Goal: Task Accomplishment & Management: Use online tool/utility

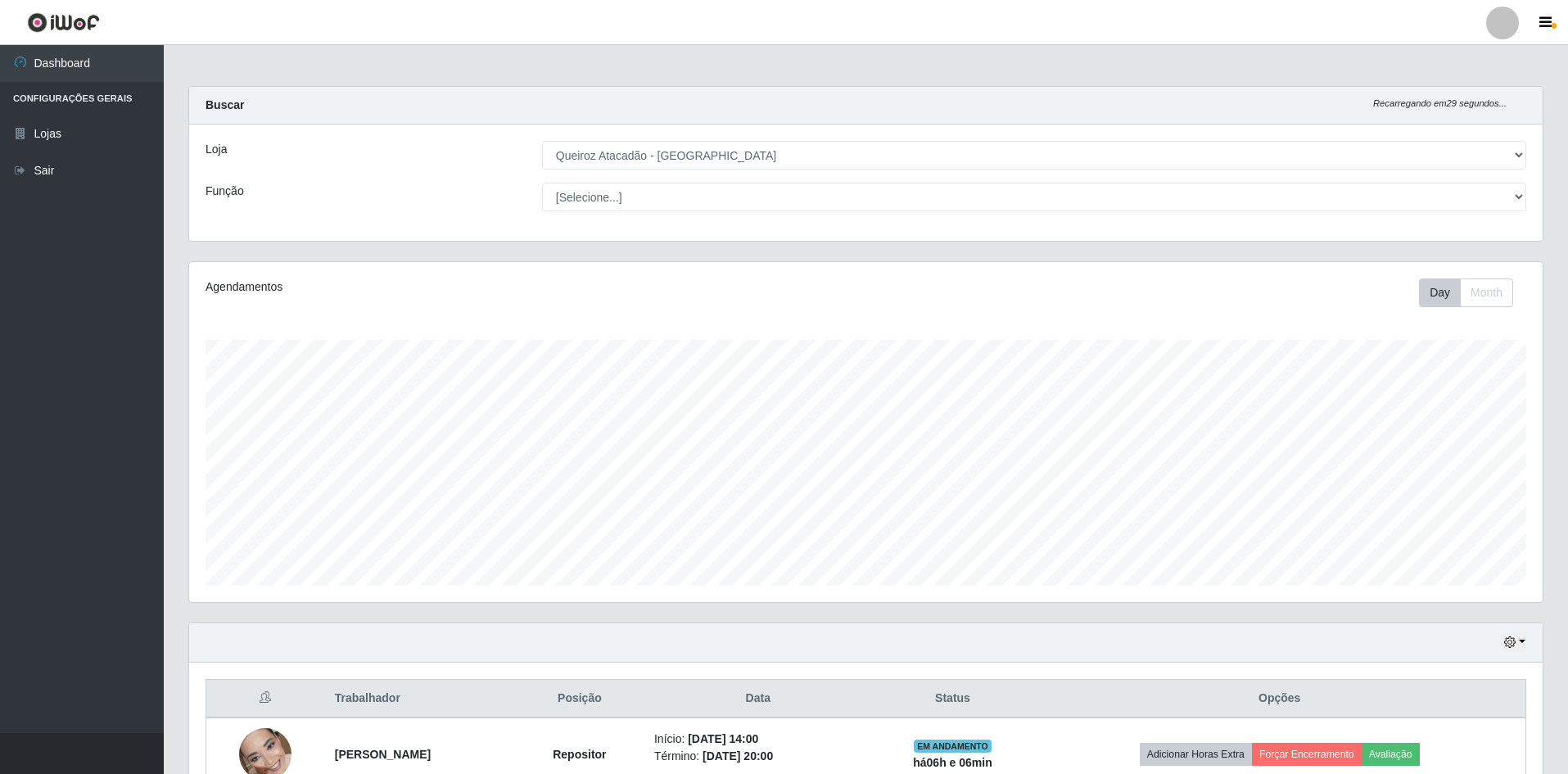
select select "517"
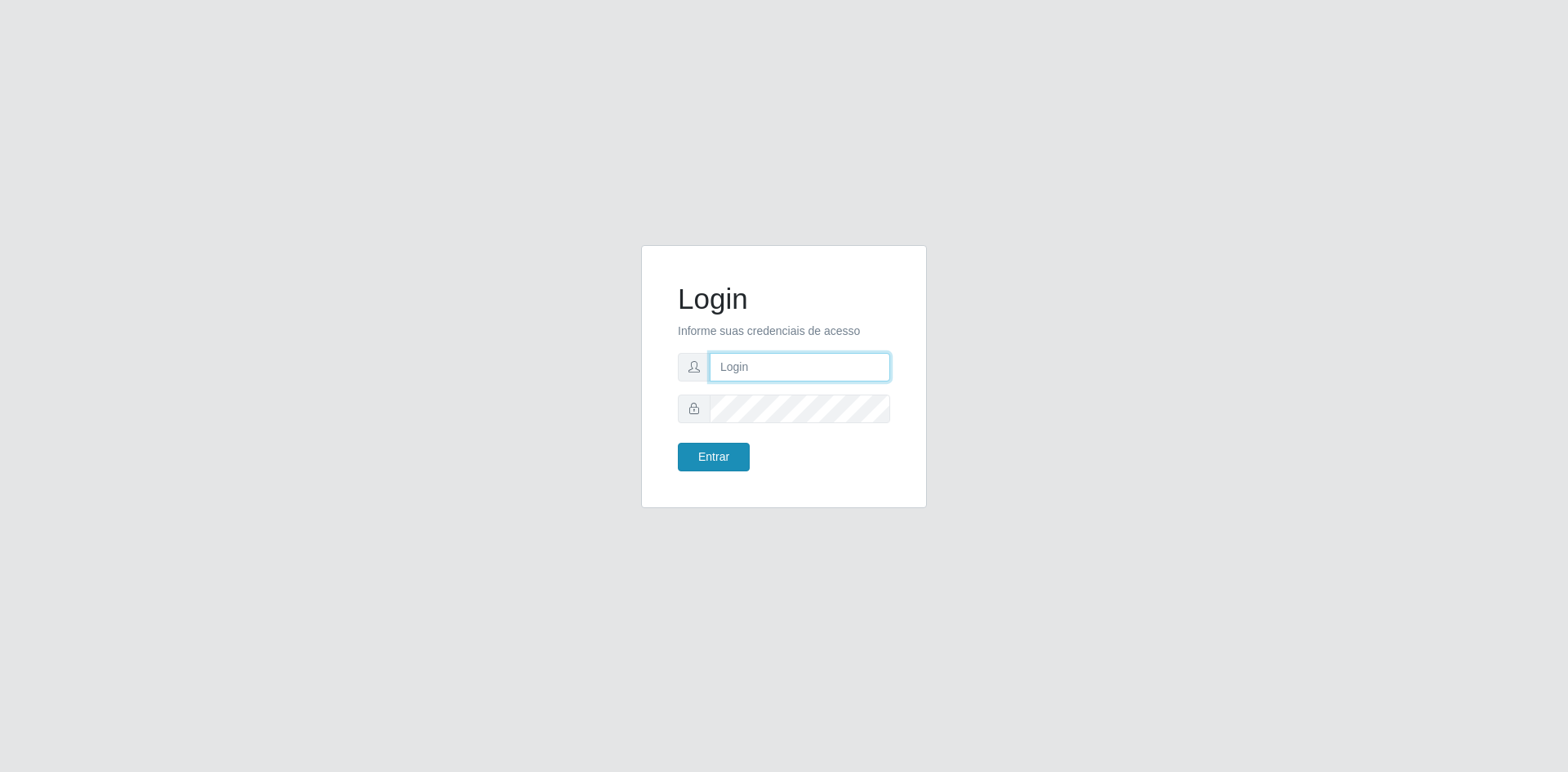
type input "edinete.alves@hiperqueiroz.com.br"
click at [688, 458] on button "Entrar" at bounding box center [714, 457] width 72 height 28
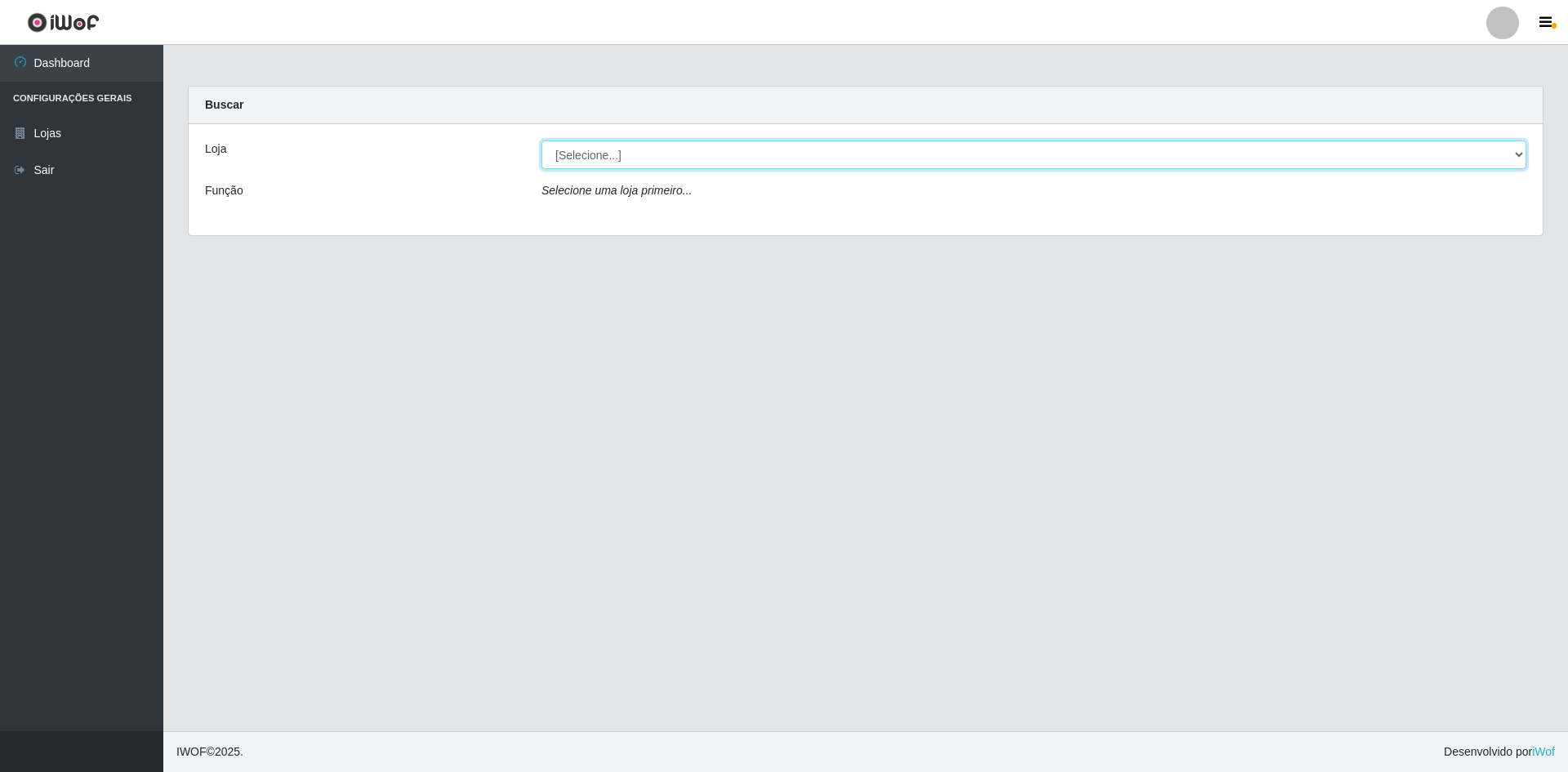
click at [724, 149] on select "[Selecione...] Hiper Queiroz - São Bento Queiroz Atacadão - São Bento" at bounding box center [1034, 154] width 985 height 28
select select "517"
click at [542, 140] on select "[Selecione...] Hiper Queiroz - São Bento Queiroz Atacadão - São Bento" at bounding box center [1034, 154] width 985 height 28
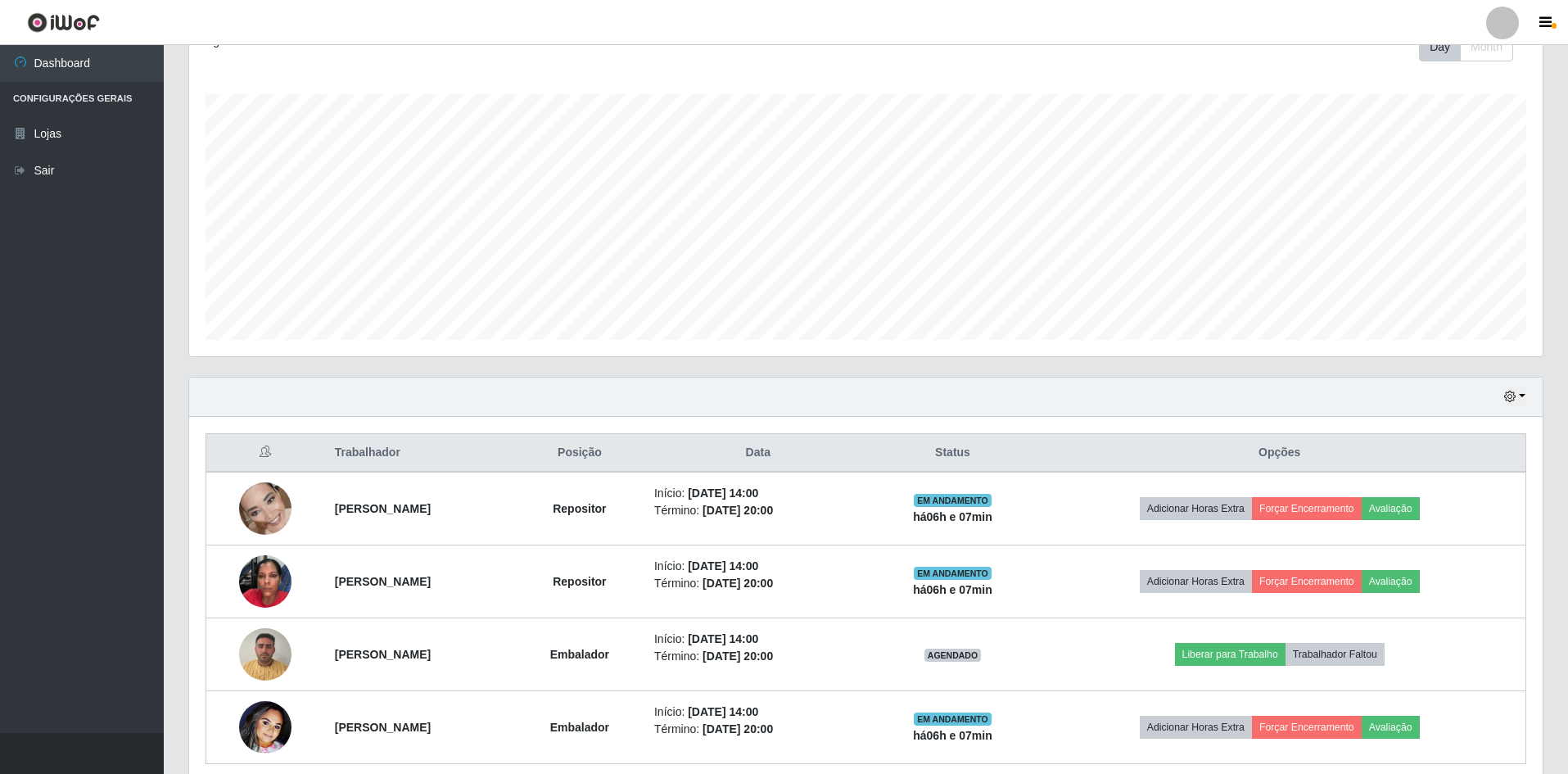
scroll to position [314, 0]
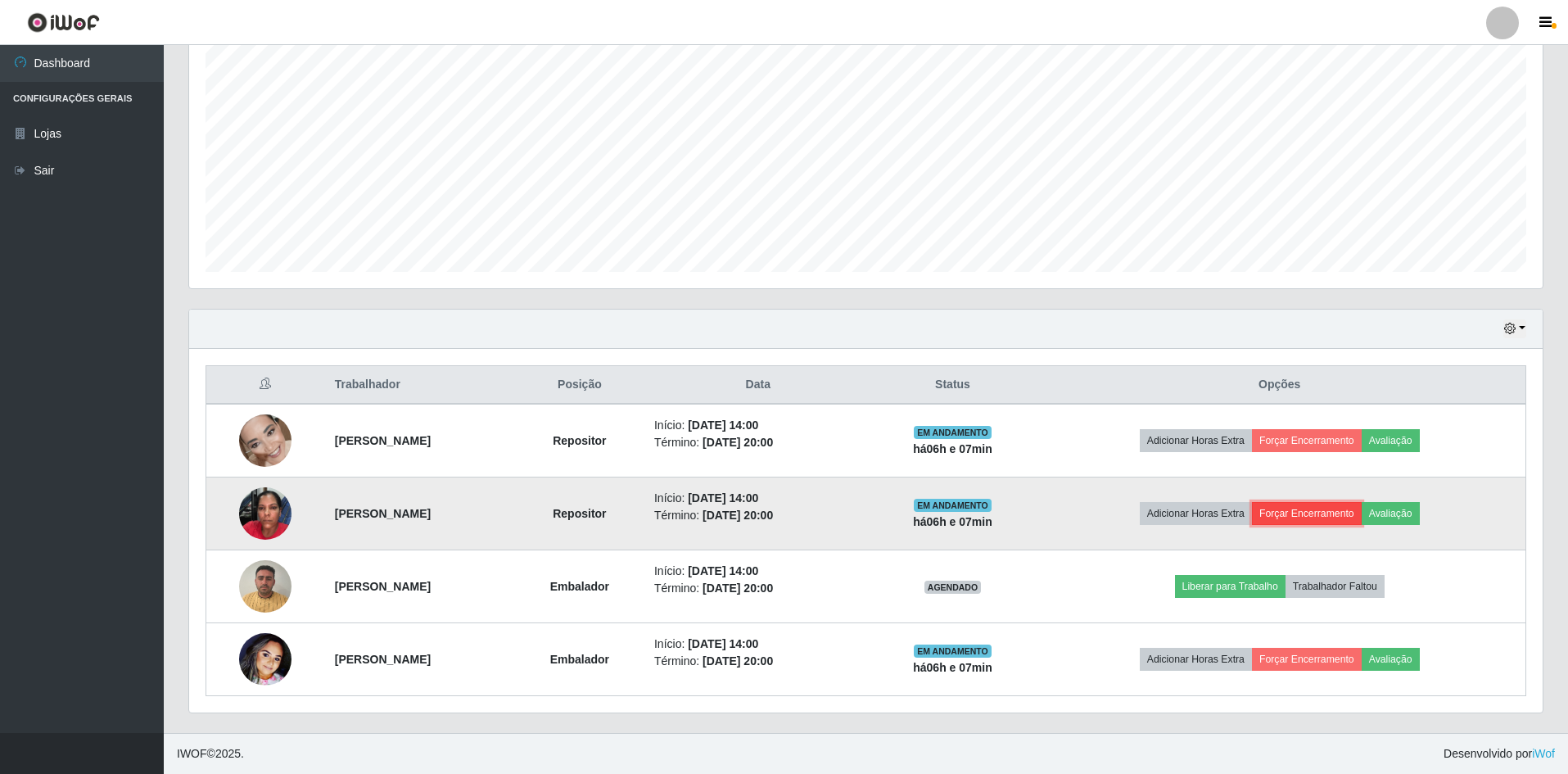
click at [1358, 513] on button "Forçar Encerramento" at bounding box center [1307, 513] width 110 height 23
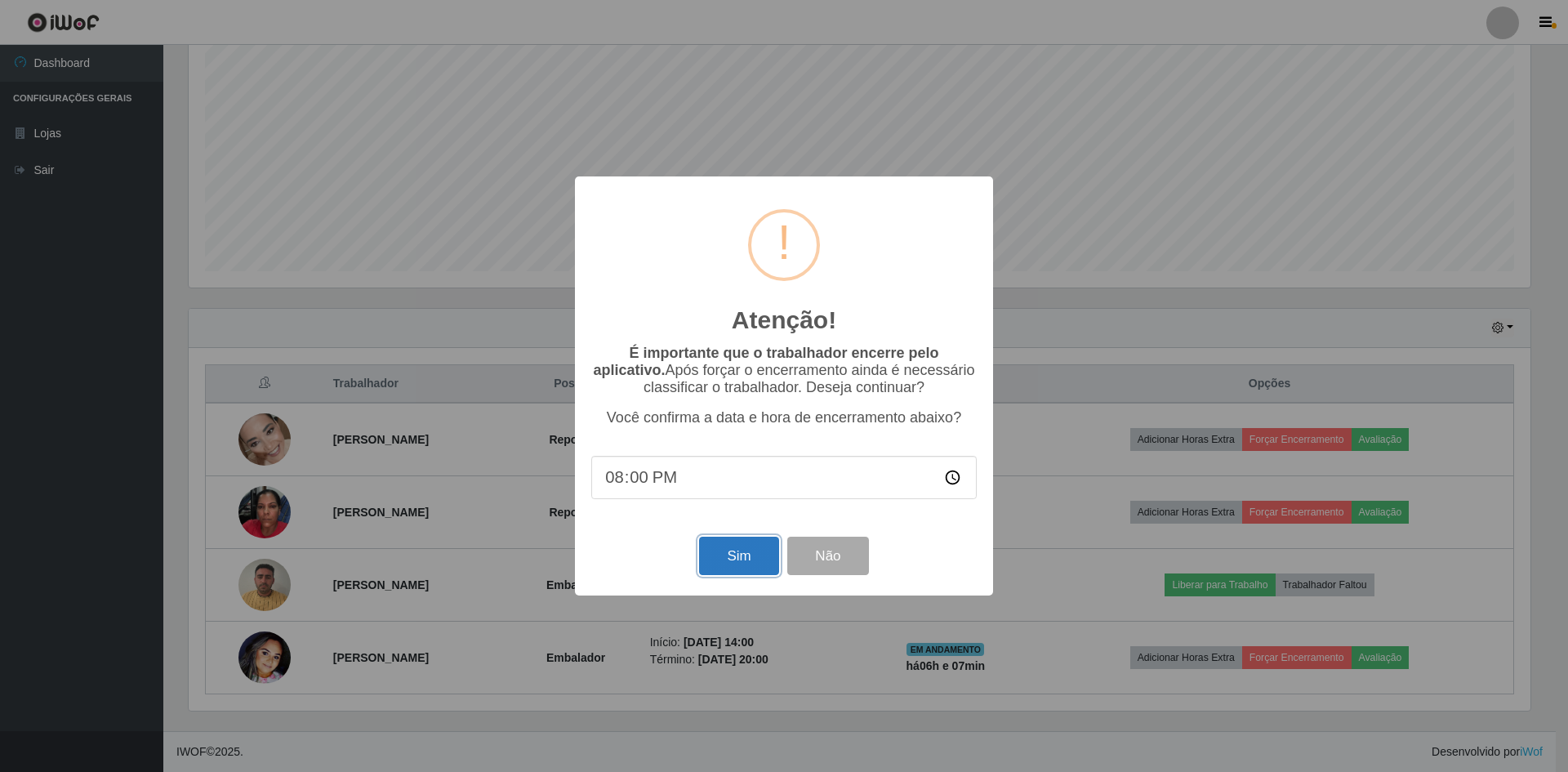
click at [720, 560] on button "Sim" at bounding box center [739, 556] width 79 height 39
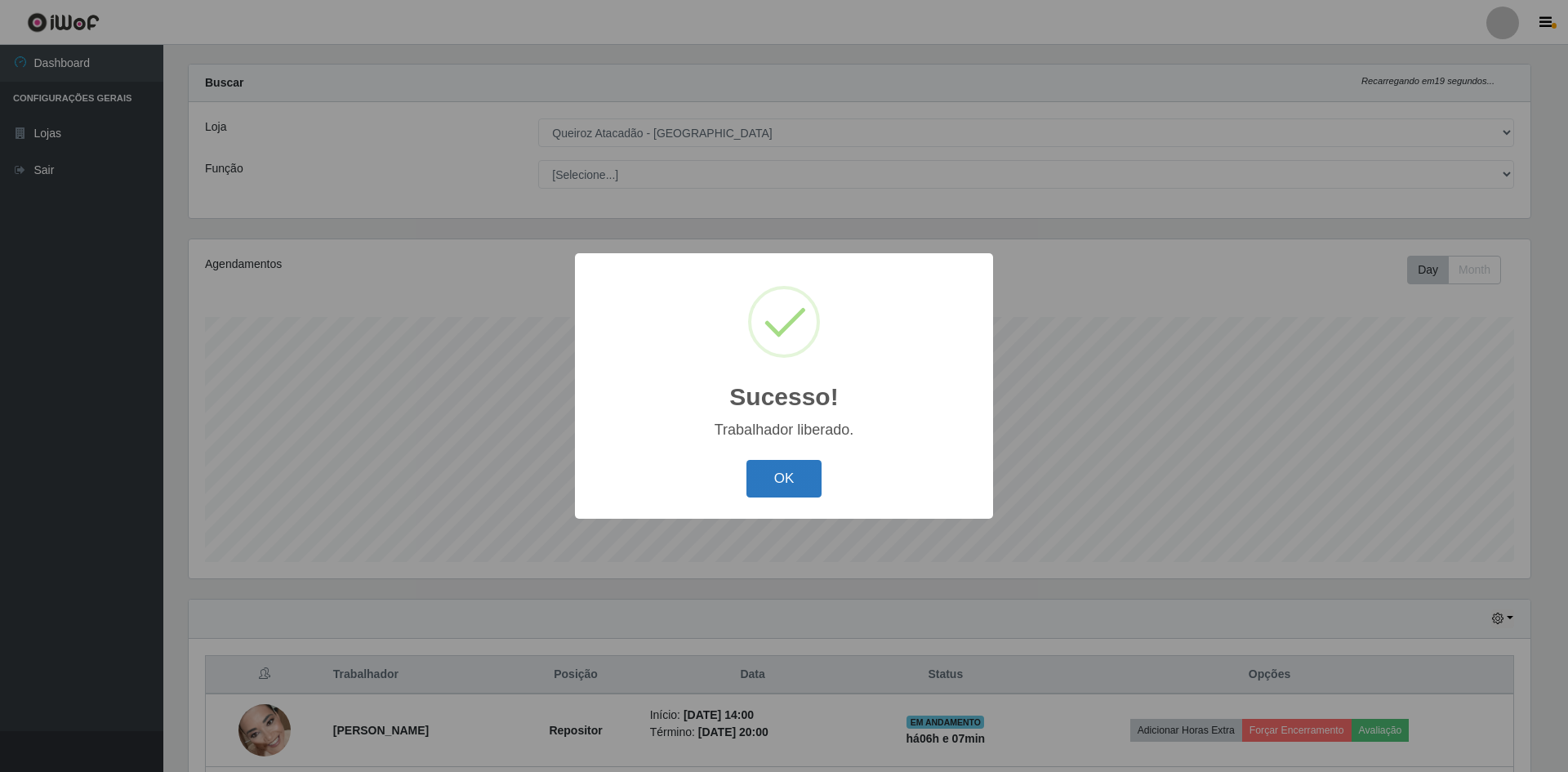
click at [769, 482] on button "OK" at bounding box center [784, 479] width 76 height 39
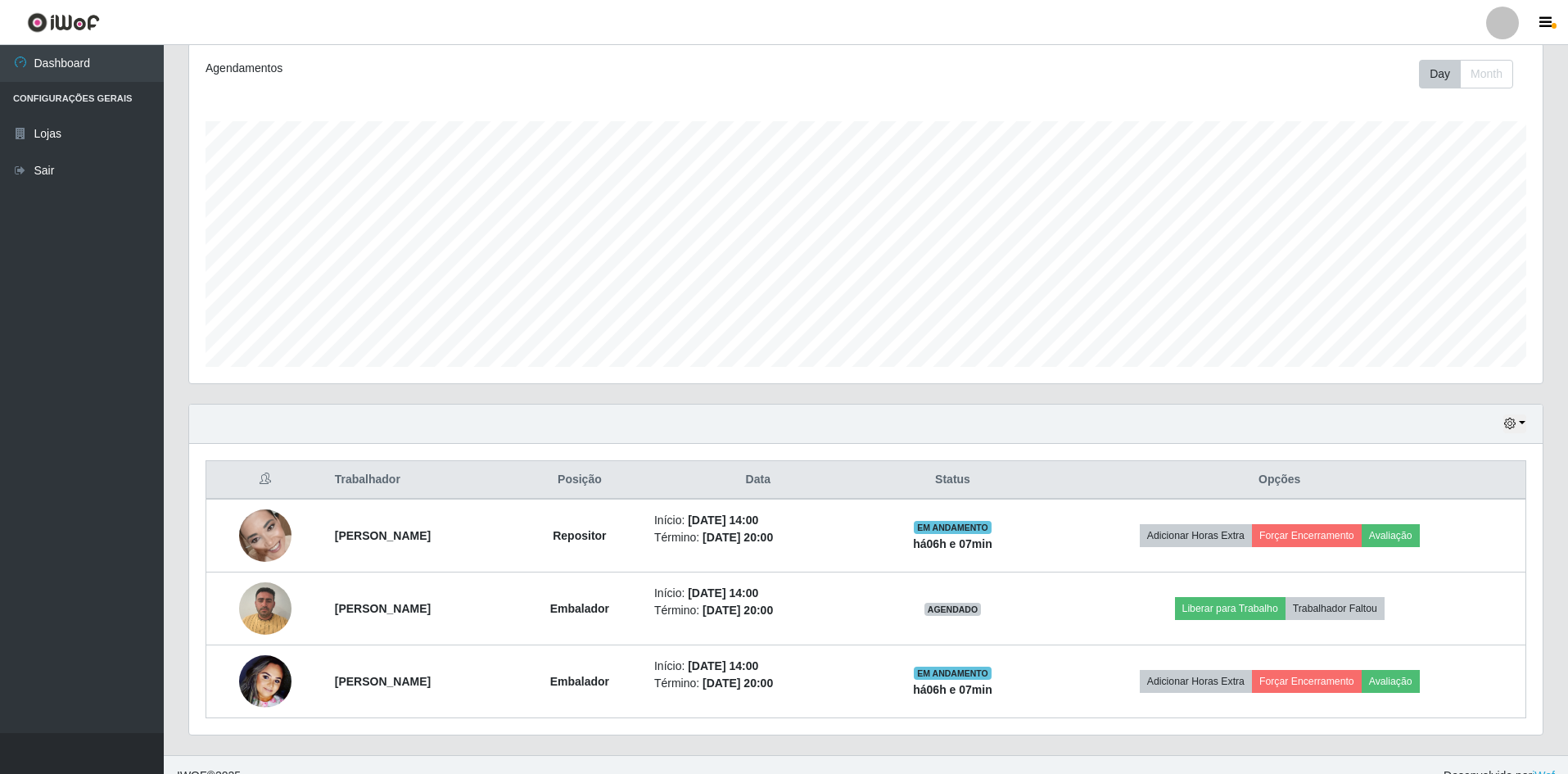
scroll to position [241, 0]
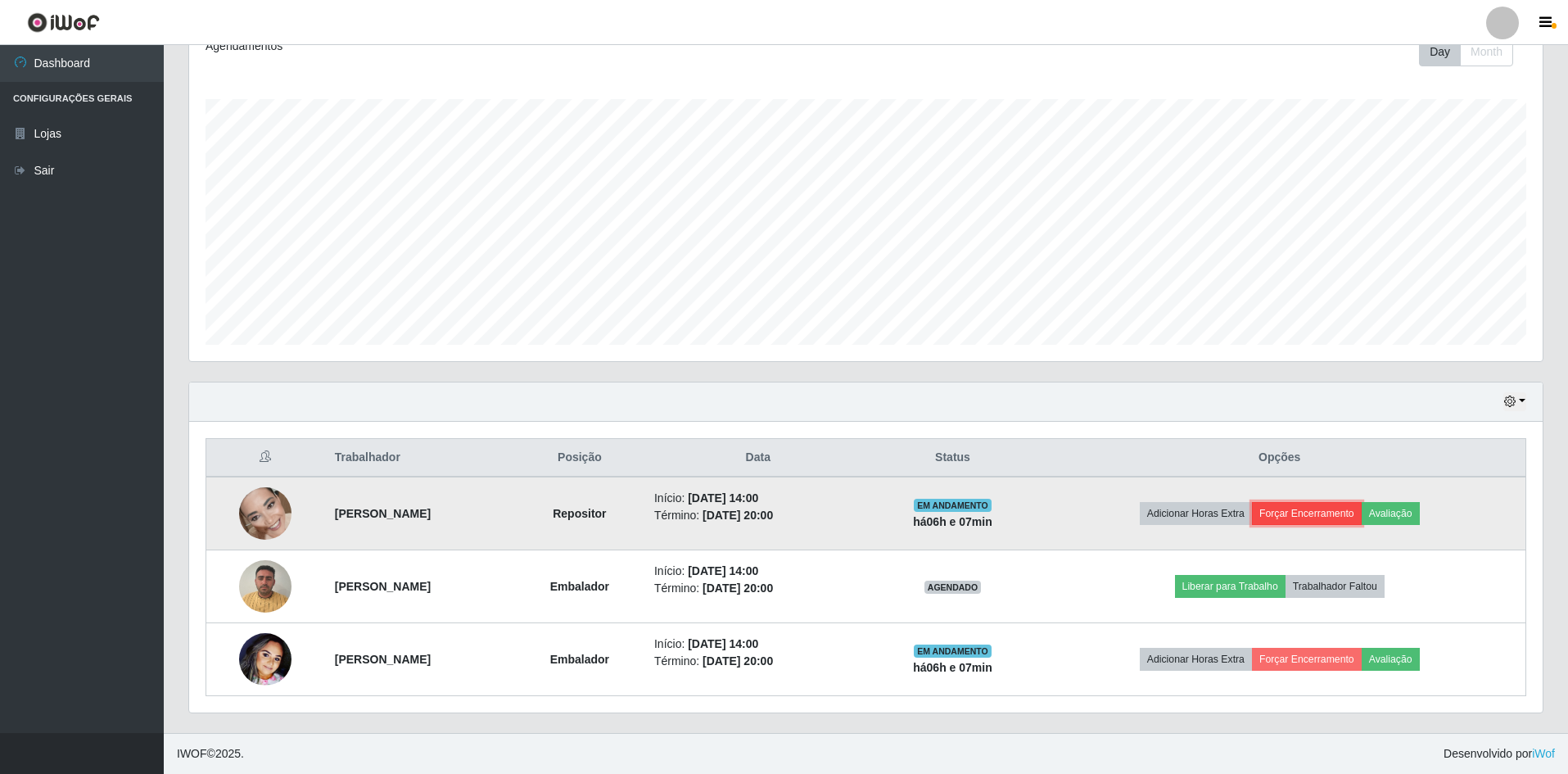
click at [1325, 521] on button "Forçar Encerramento" at bounding box center [1307, 513] width 110 height 23
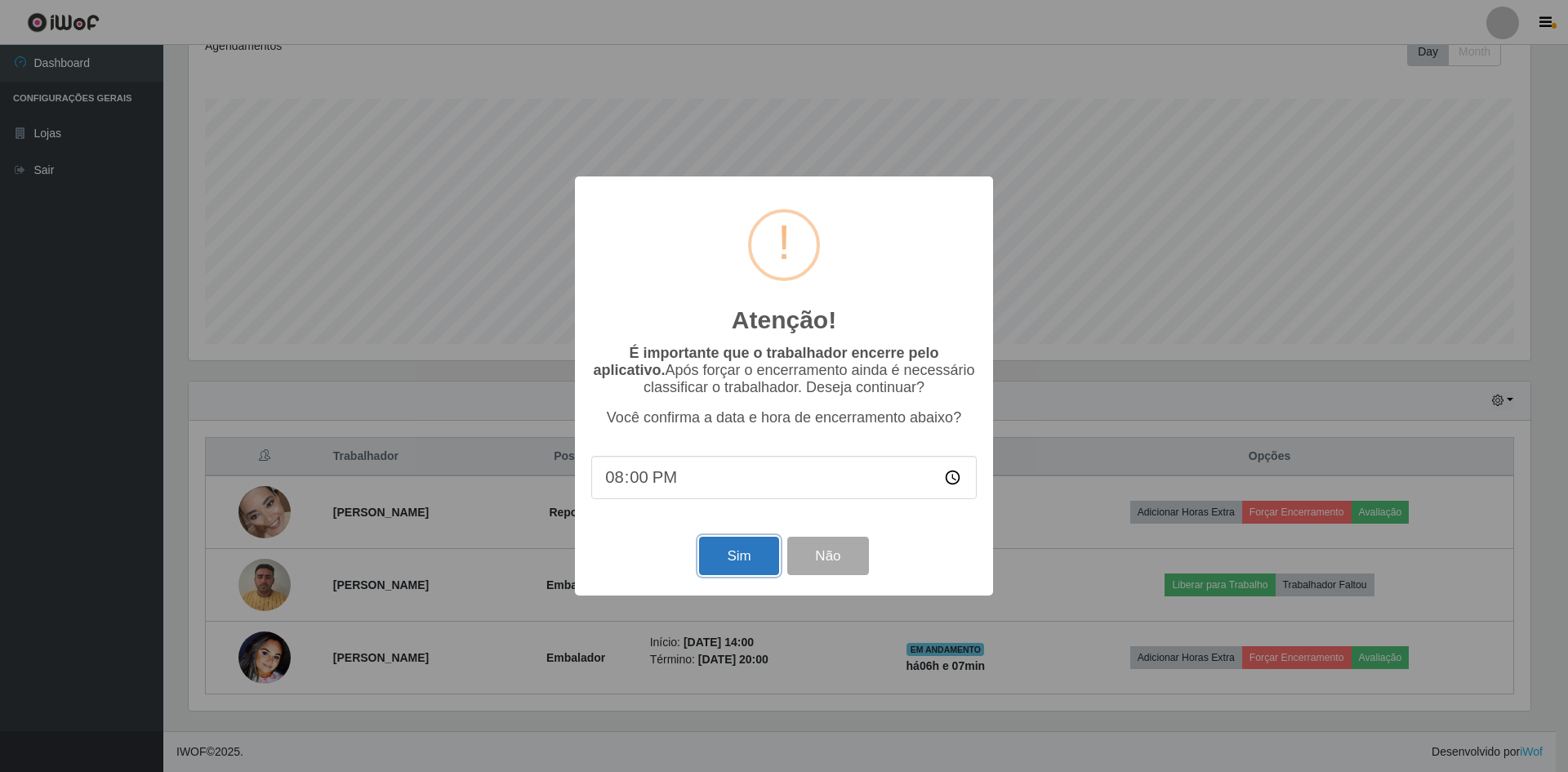
click at [767, 559] on button "Sim" at bounding box center [739, 556] width 79 height 39
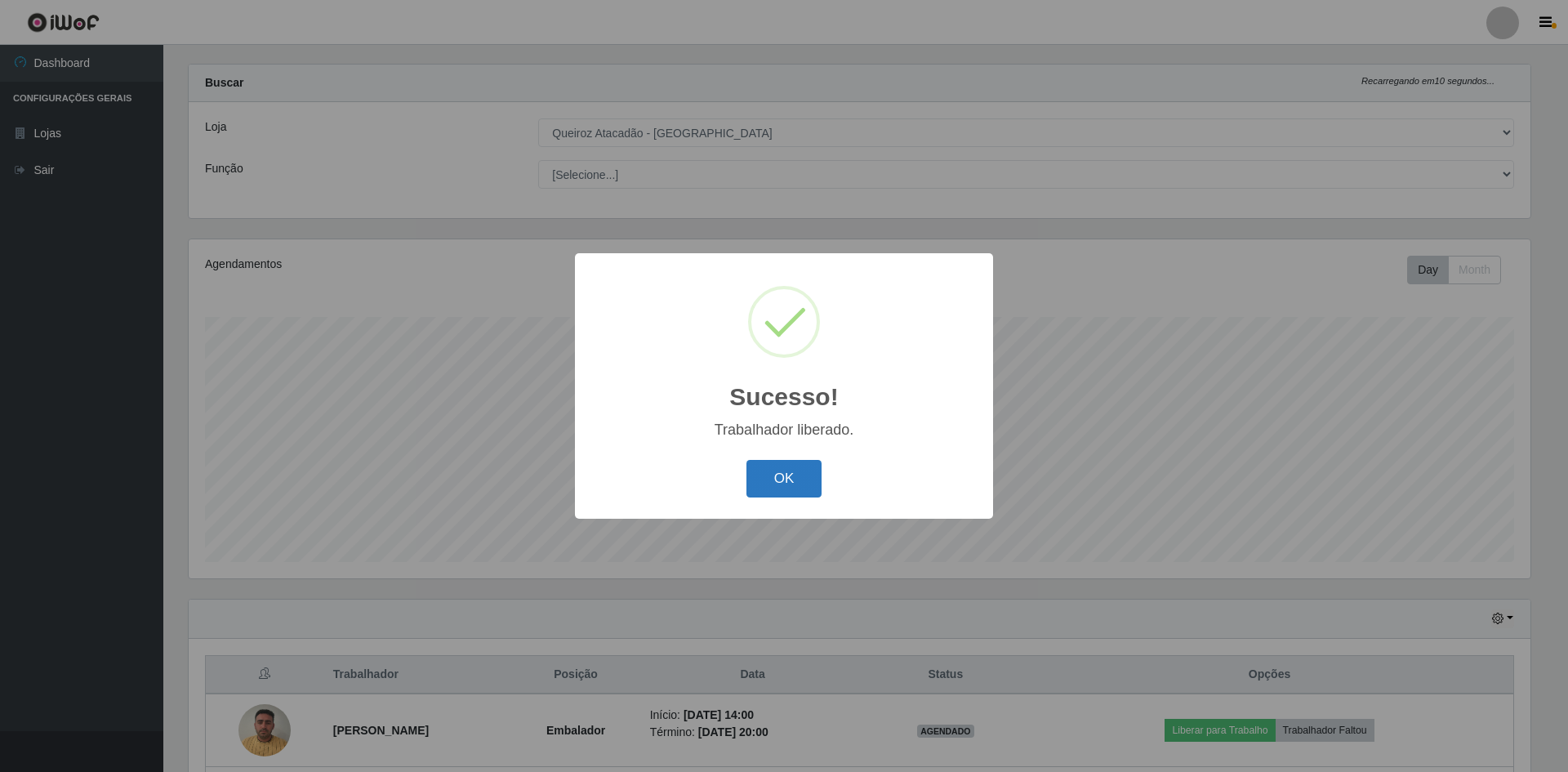
click at [813, 490] on button "OK" at bounding box center [784, 479] width 76 height 39
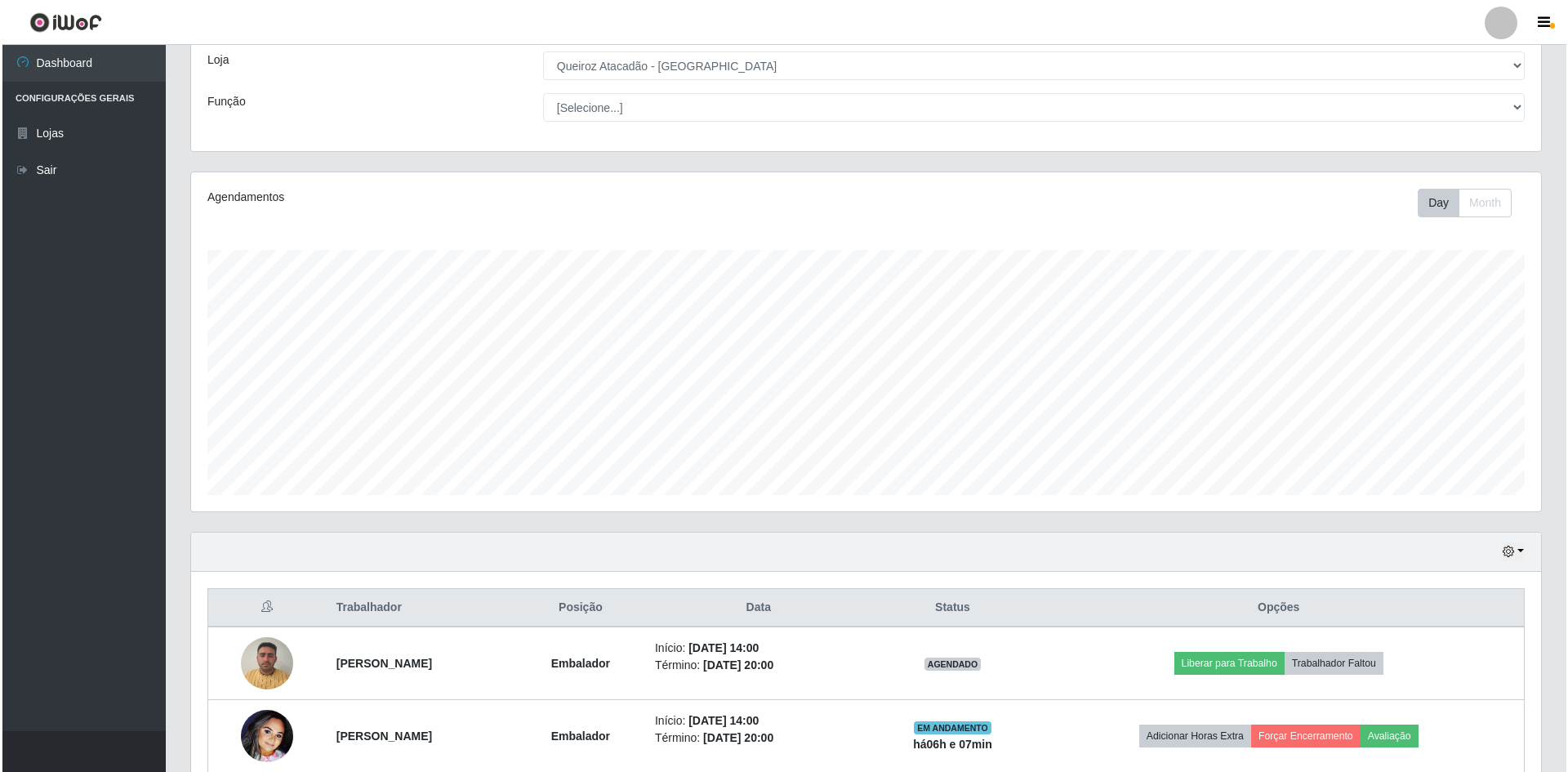
scroll to position [168, 0]
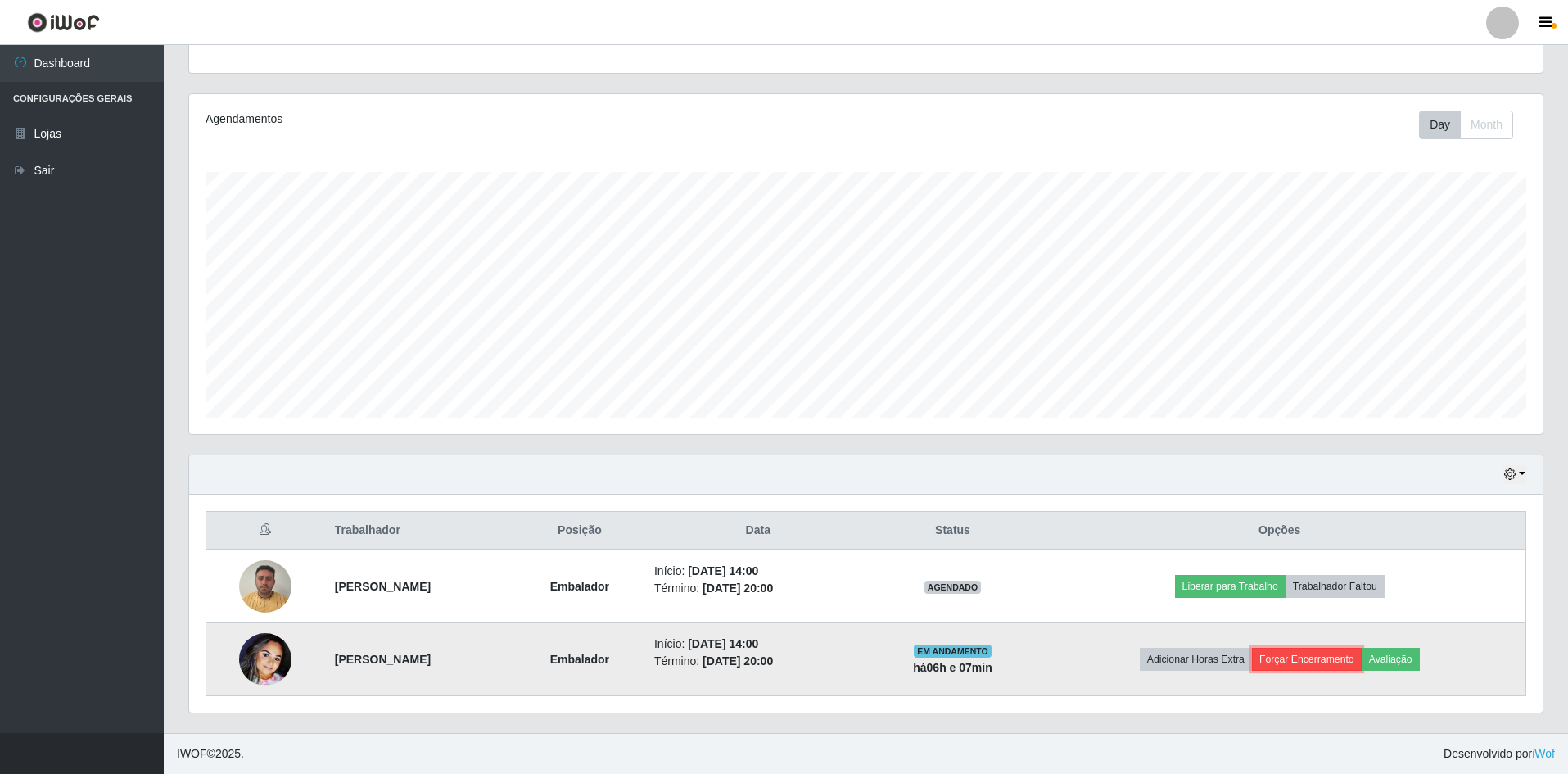
click at [1307, 658] on button "Forçar Encerramento" at bounding box center [1307, 659] width 110 height 23
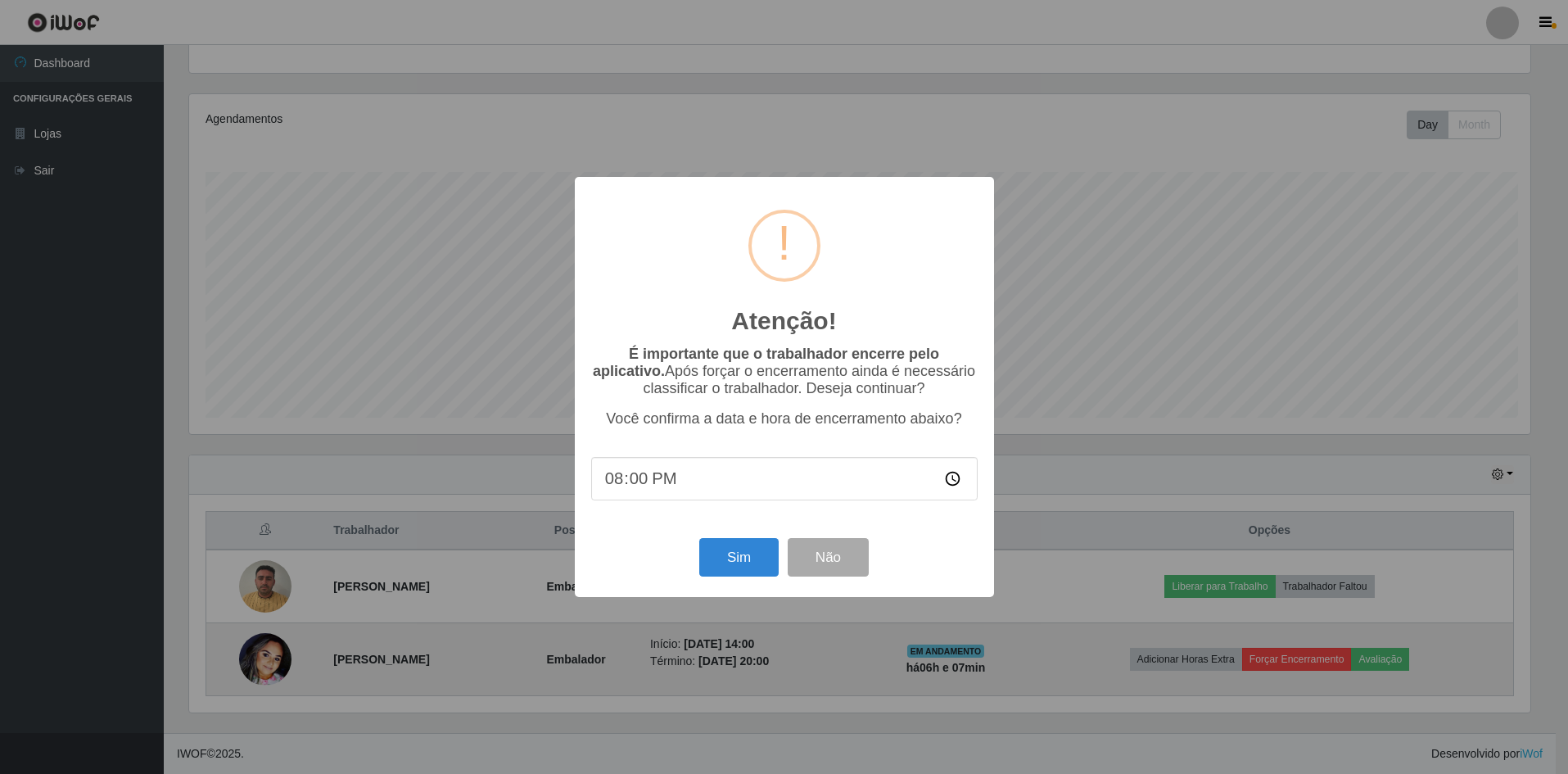
scroll to position [340, 1345]
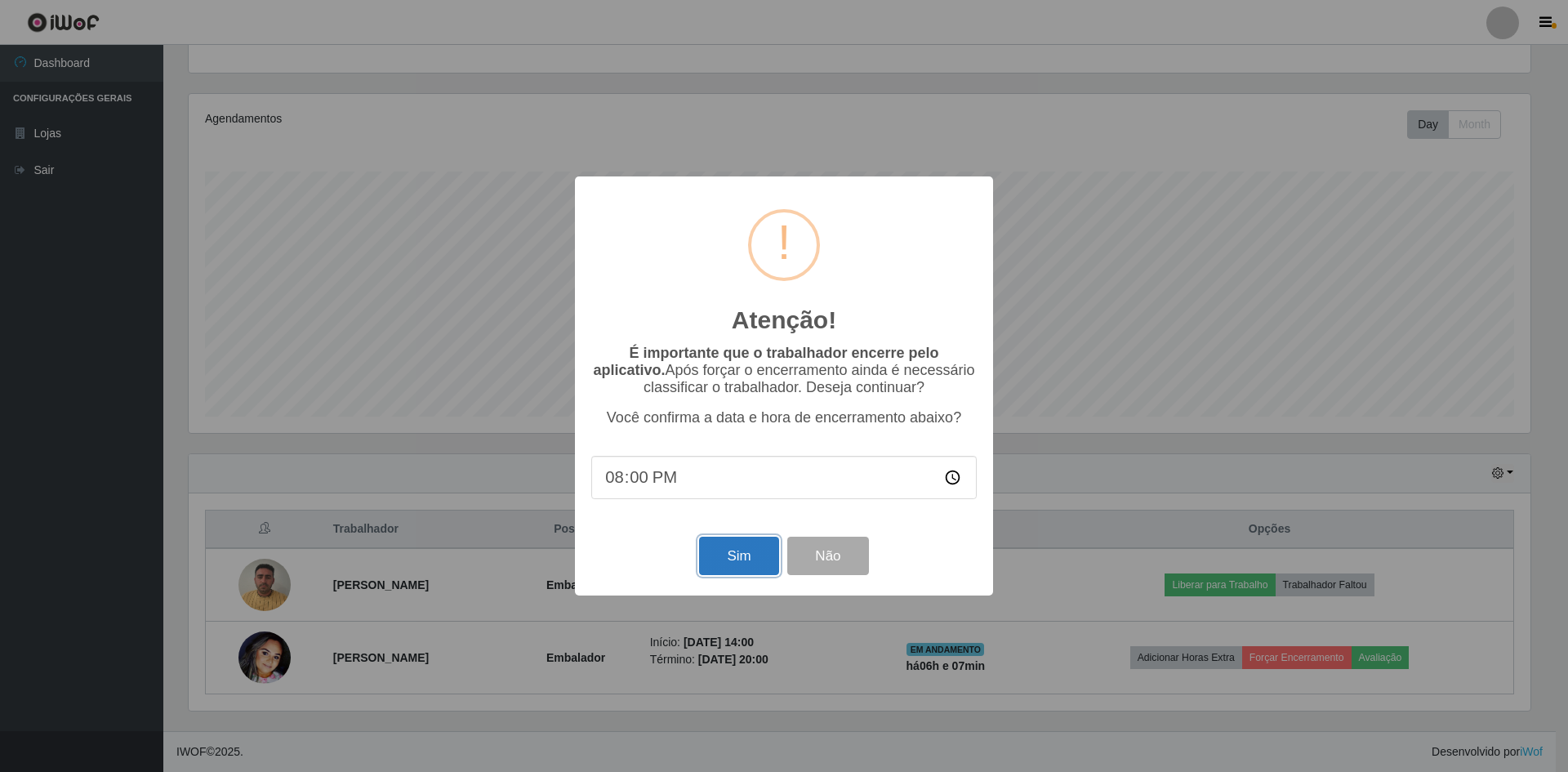
click at [732, 557] on button "Sim" at bounding box center [739, 556] width 79 height 39
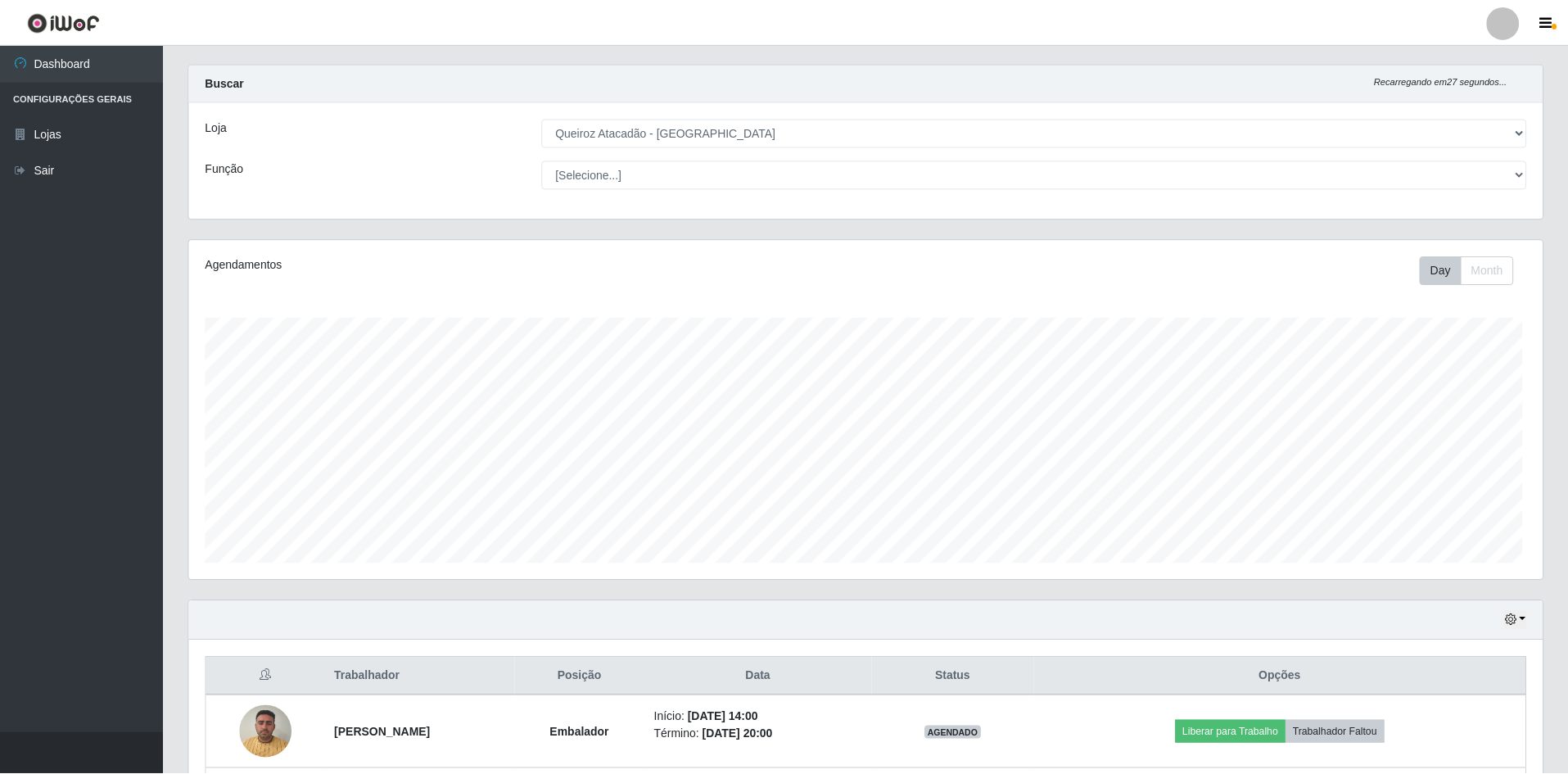
scroll to position [0, 0]
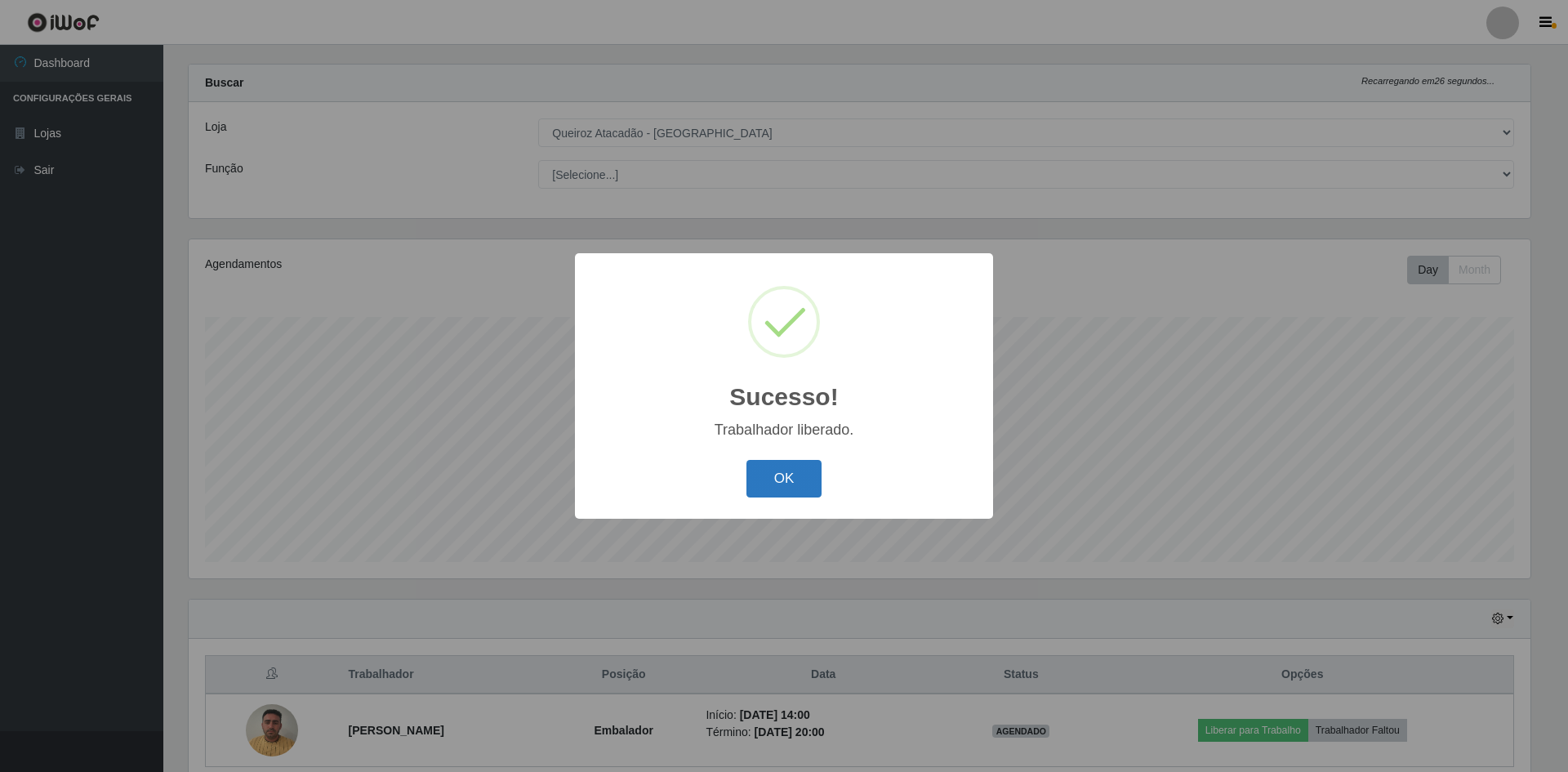
click at [777, 485] on button "OK" at bounding box center [784, 479] width 76 height 39
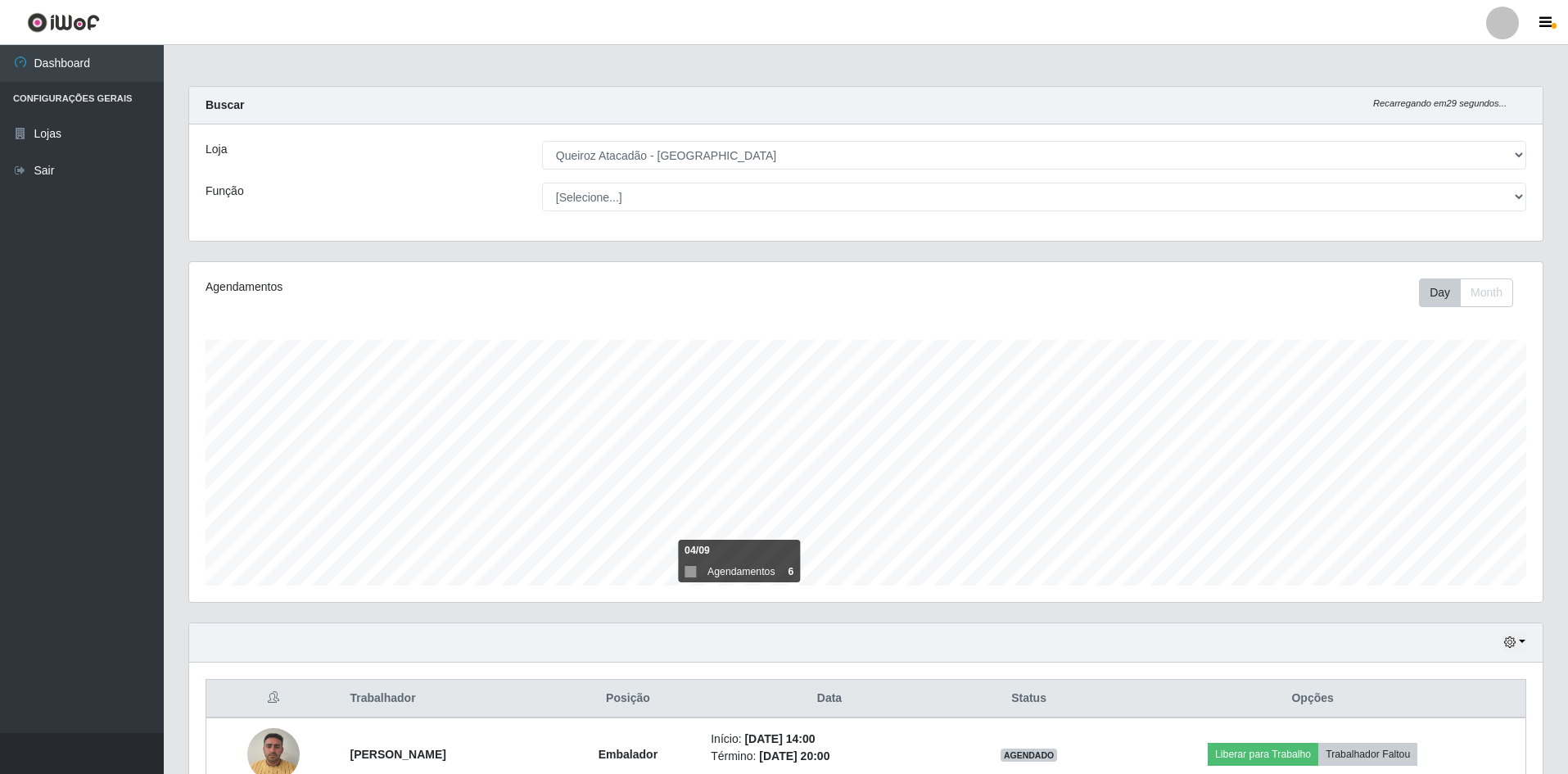
select select "517"
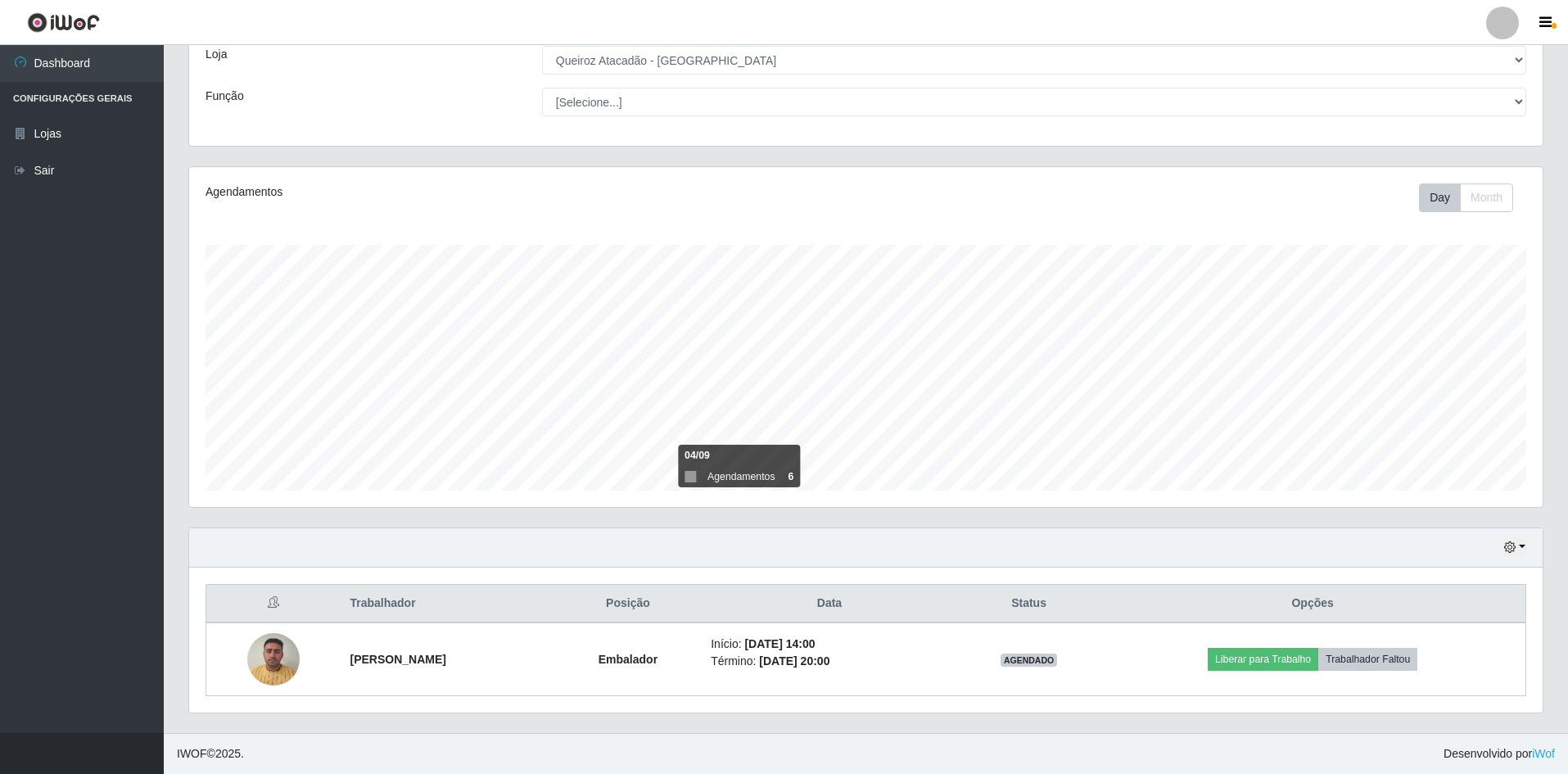
scroll to position [340, 1354]
